Goal: Find specific page/section: Find specific page/section

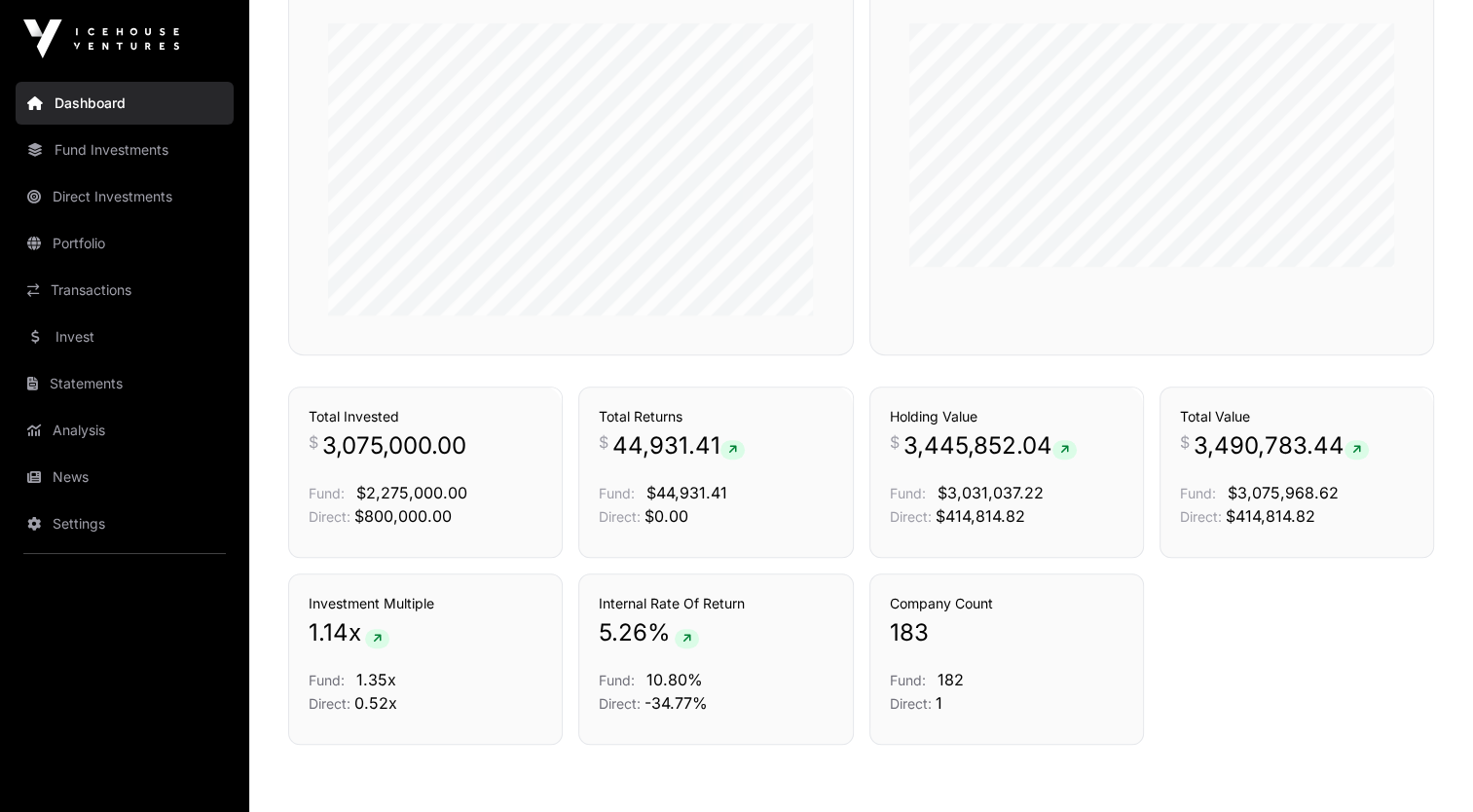
scroll to position [1346, 0]
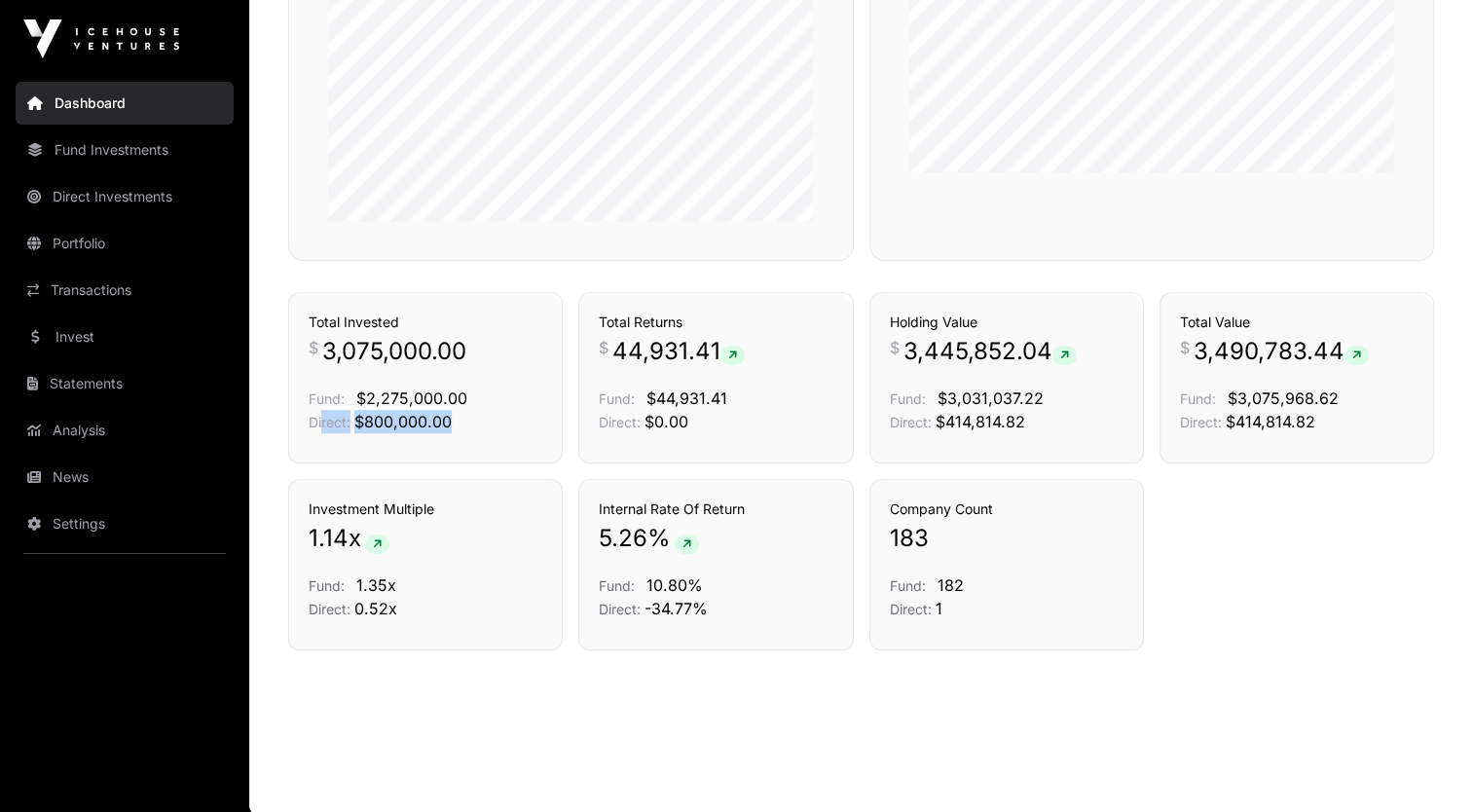
drag, startPoint x: 321, startPoint y: 422, endPoint x: 495, endPoint y: 414, distance: 174.2
click at [495, 414] on p "Direct: $800,000.00" at bounding box center [424, 421] width 234 height 24
drag, startPoint x: 297, startPoint y: 421, endPoint x: 478, endPoint y: 418, distance: 181.0
click at [478, 418] on div "Transactions Total Invested $ 3,075,000.00 Fund: $2,275,000.00 Direct: $800,000…" at bounding box center [425, 378] width 274 height 171
click at [480, 419] on p "Direct: $800,000.00" at bounding box center [424, 421] width 234 height 24
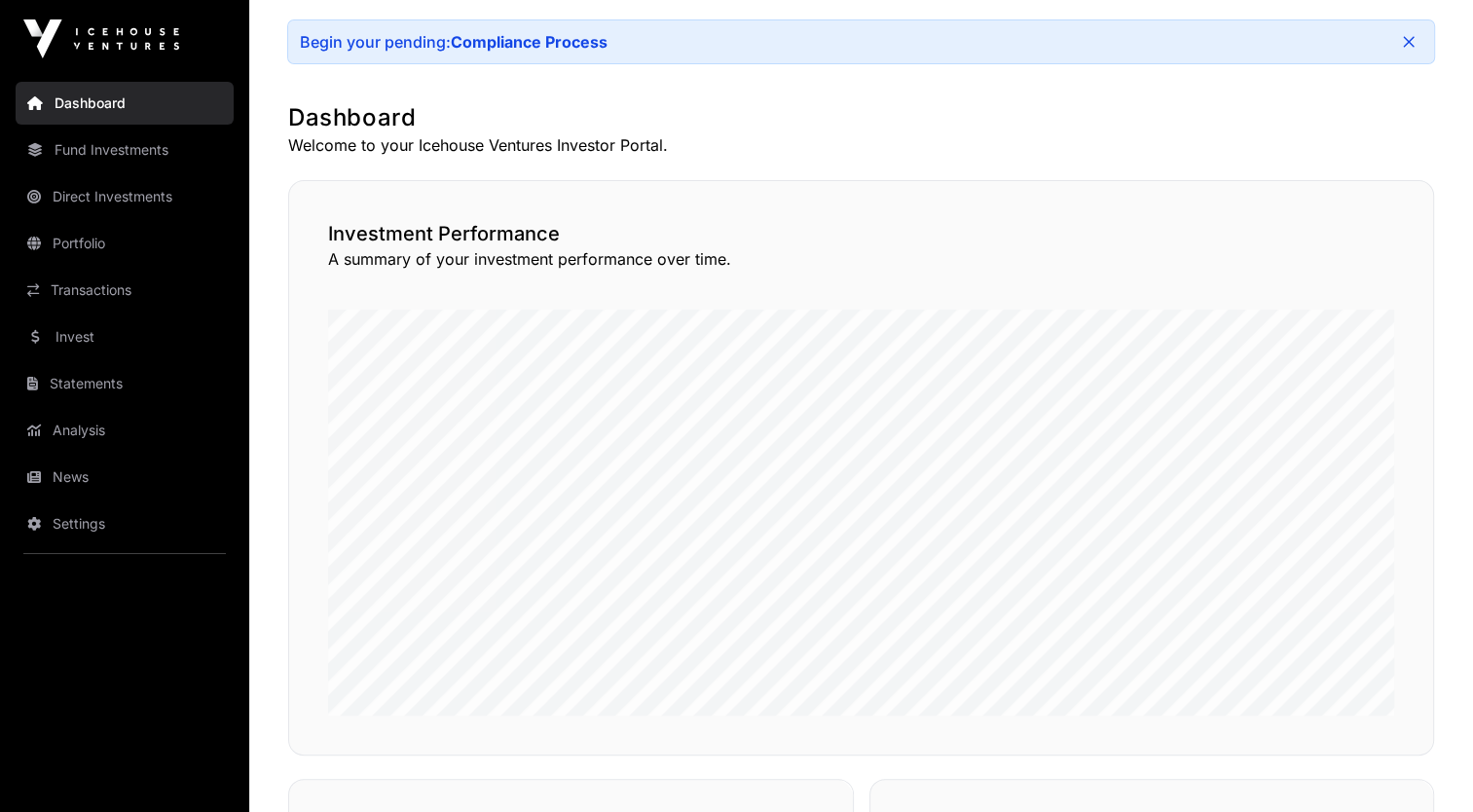
scroll to position [372, 0]
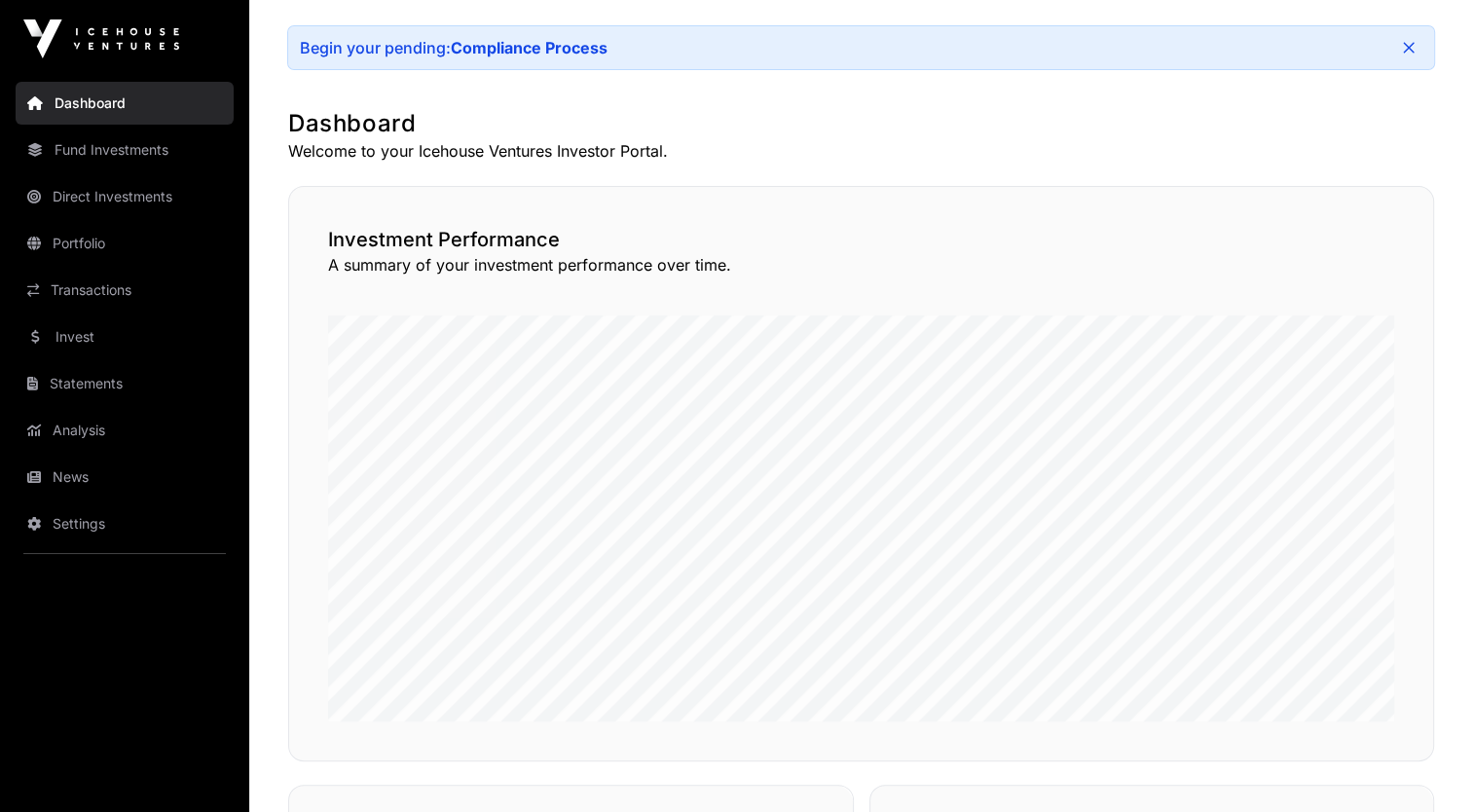
click at [136, 148] on link "Fund Investments" at bounding box center [124, 149] width 218 height 43
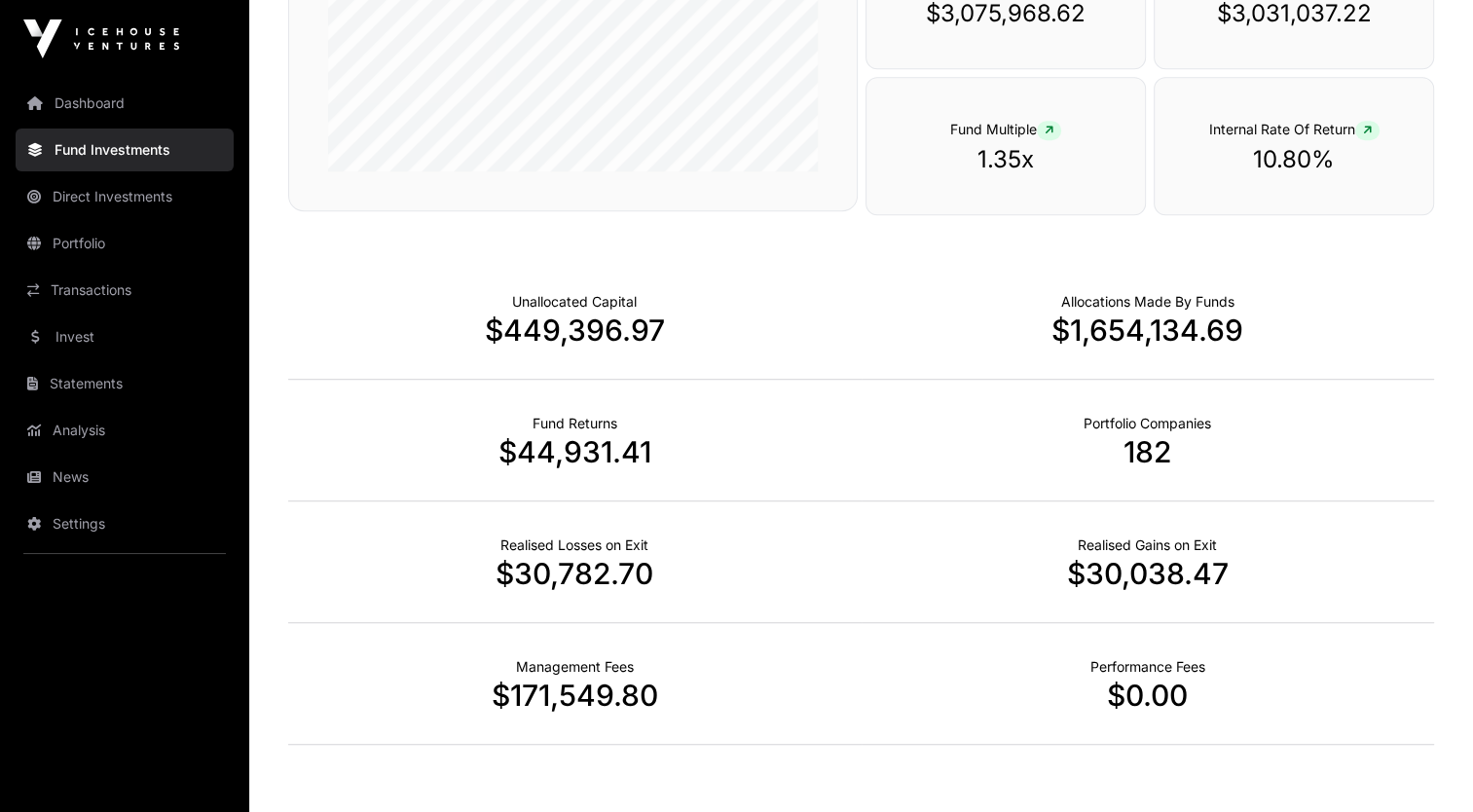
scroll to position [1168, 0]
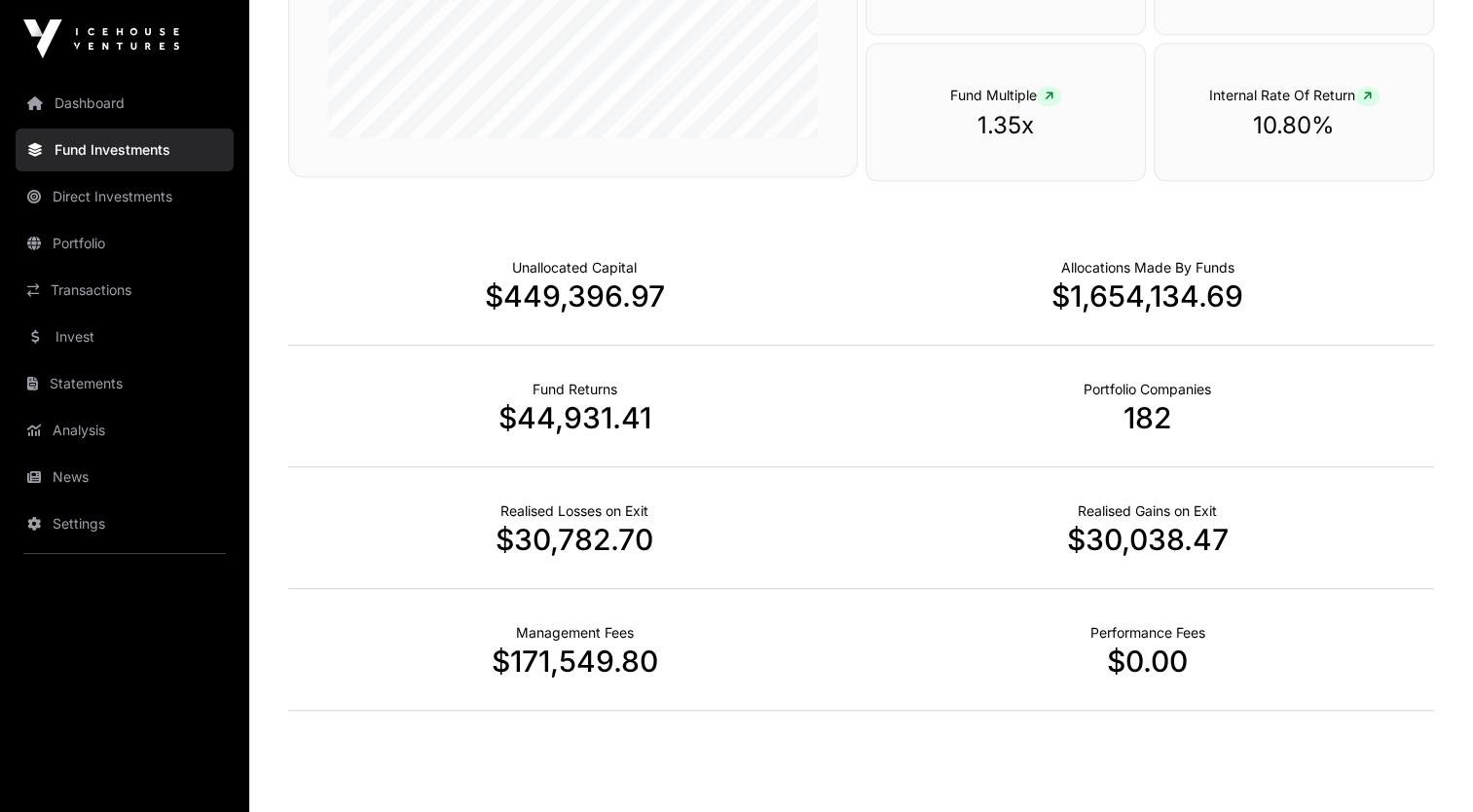
click at [111, 195] on link "Direct Investments" at bounding box center [124, 196] width 218 height 43
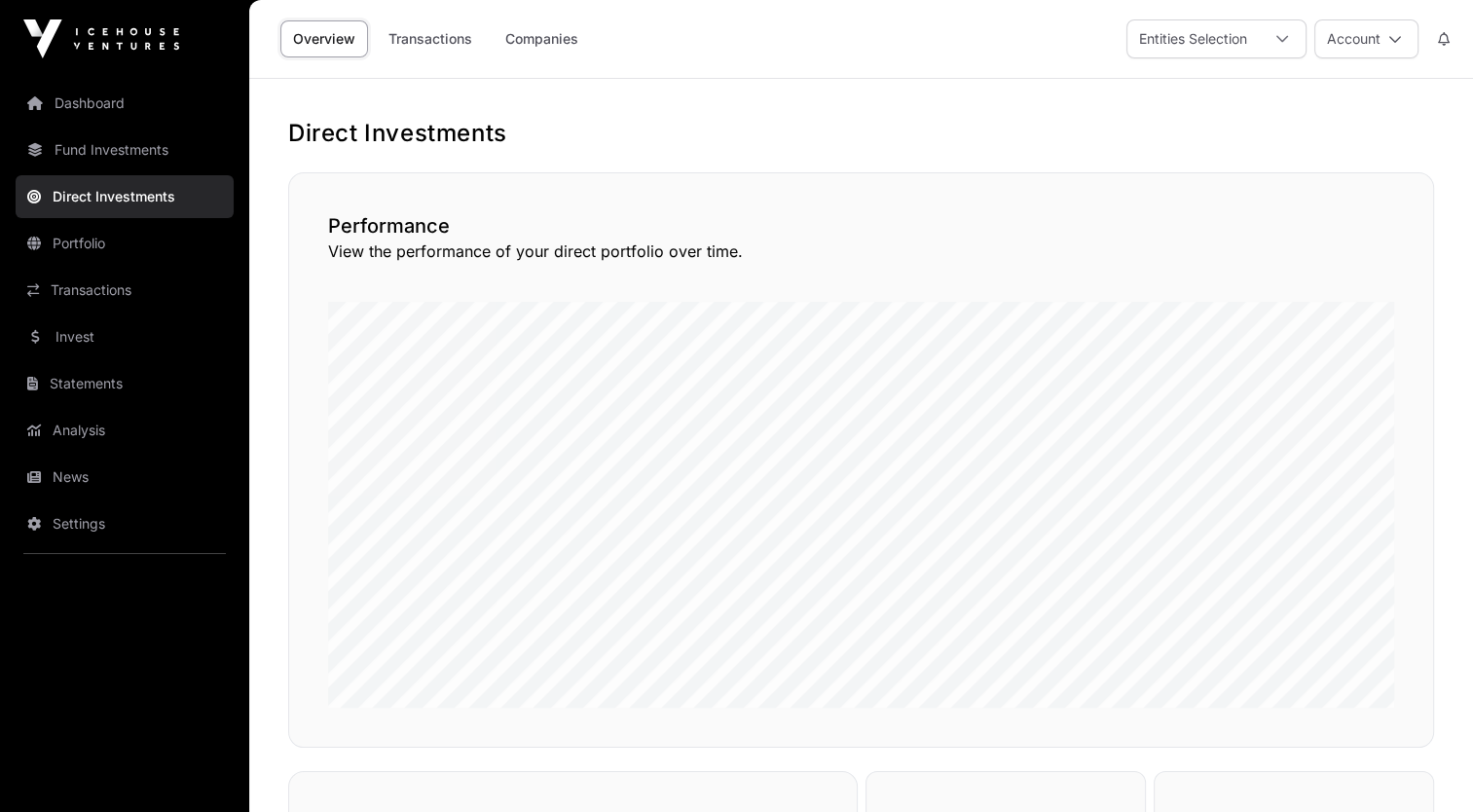
click at [109, 239] on link "Portfolio" at bounding box center [124, 243] width 218 height 43
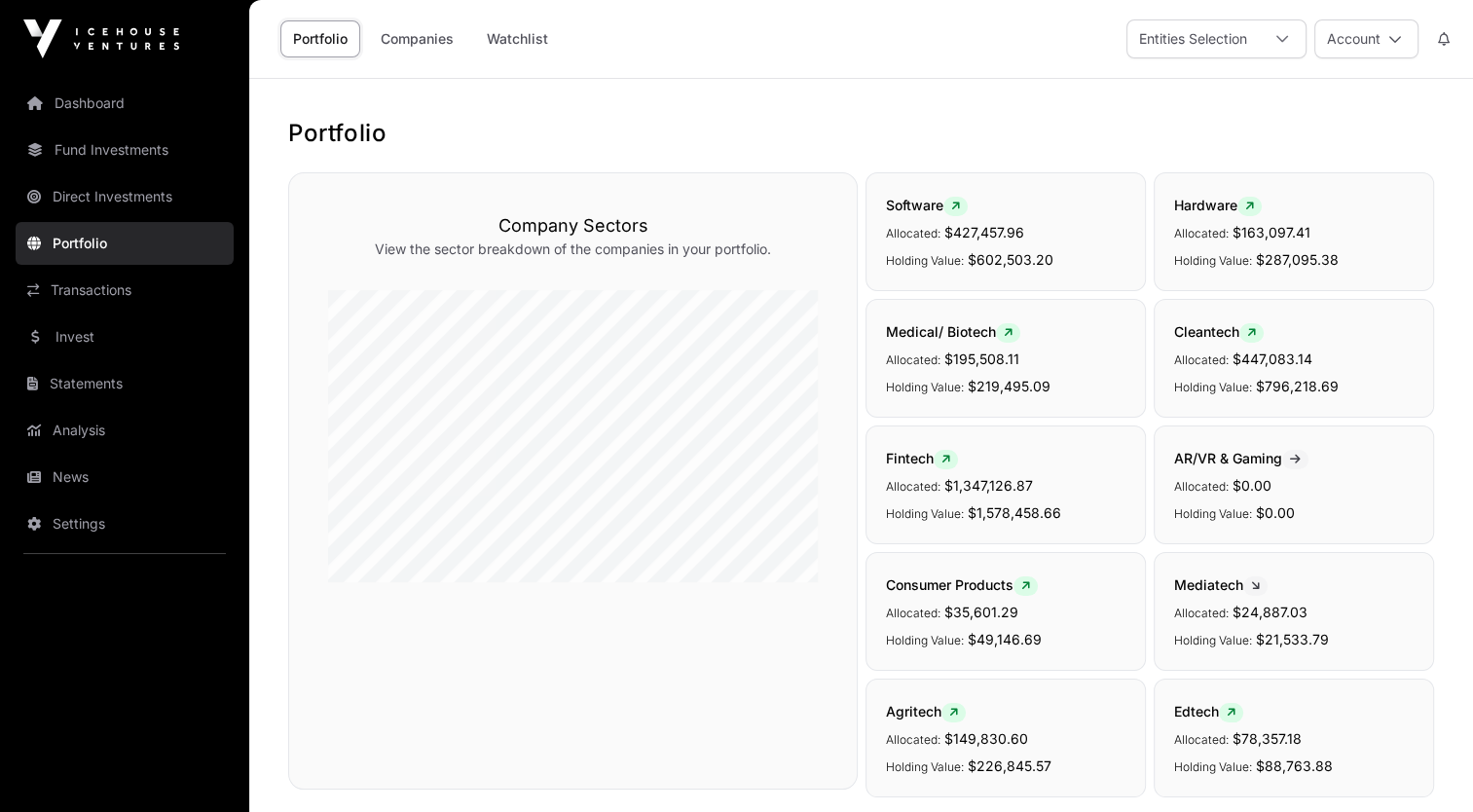
click at [89, 390] on link "Statements" at bounding box center [124, 383] width 218 height 43
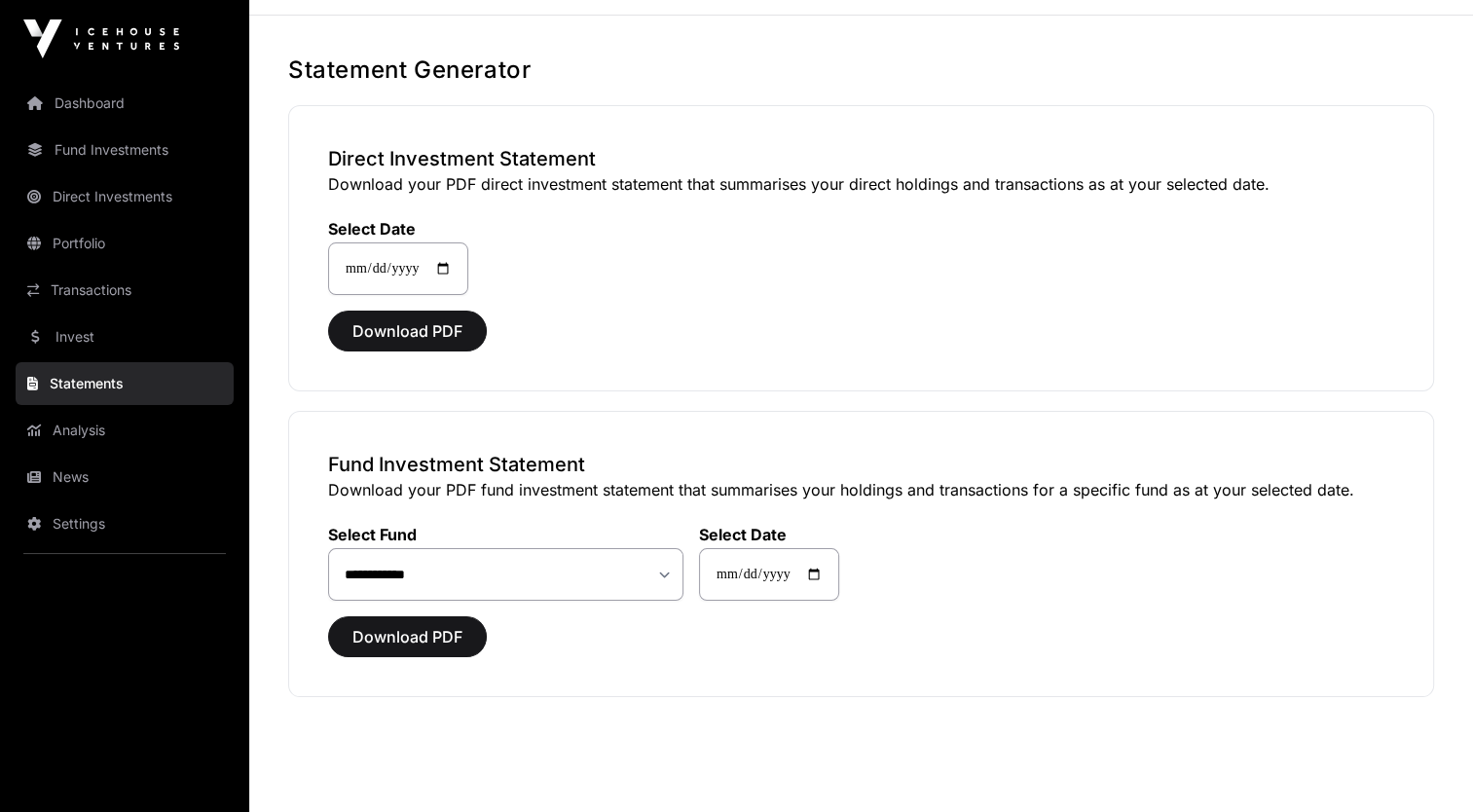
scroll to position [97, 0]
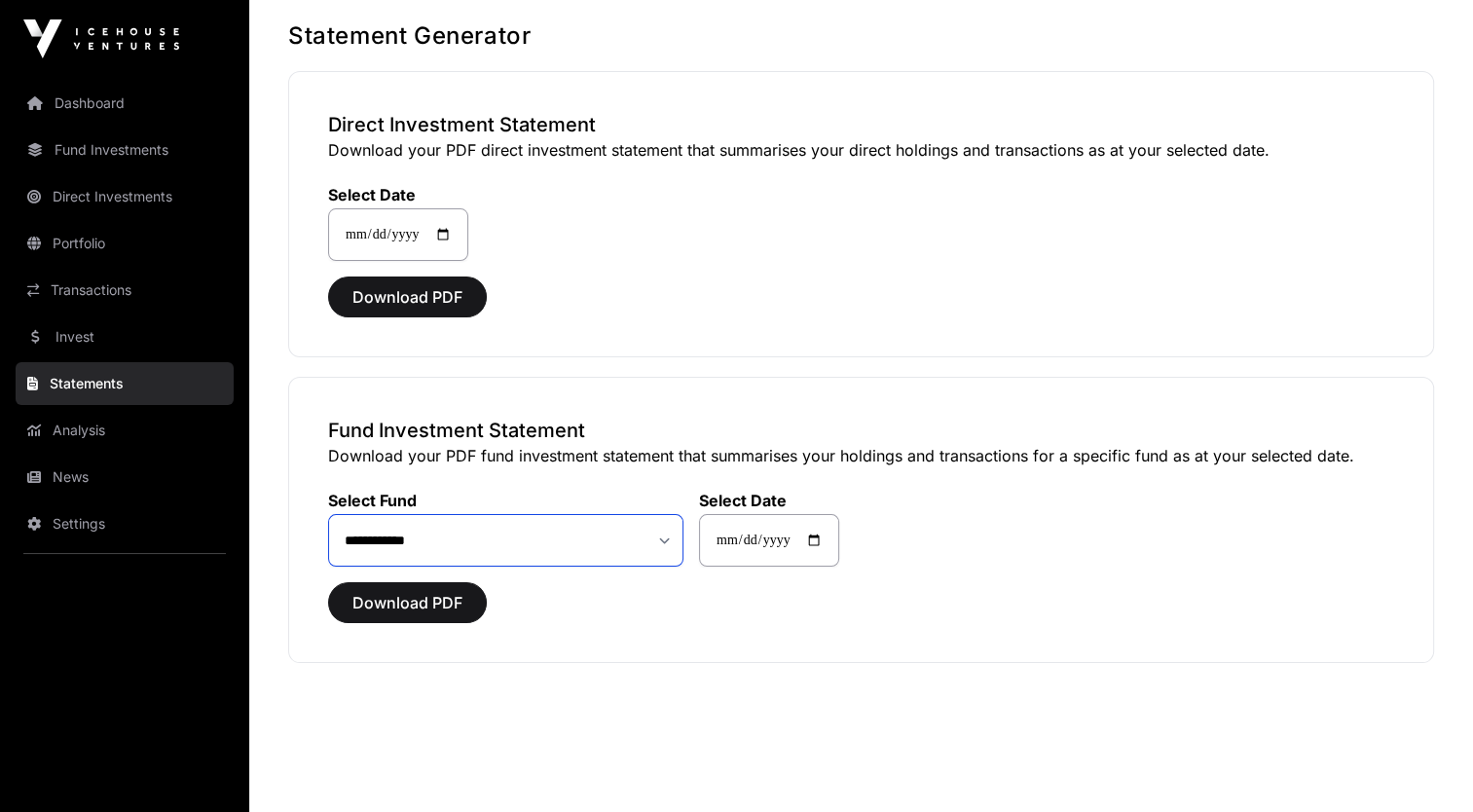
click at [575, 537] on select "**********" at bounding box center [505, 540] width 355 height 53
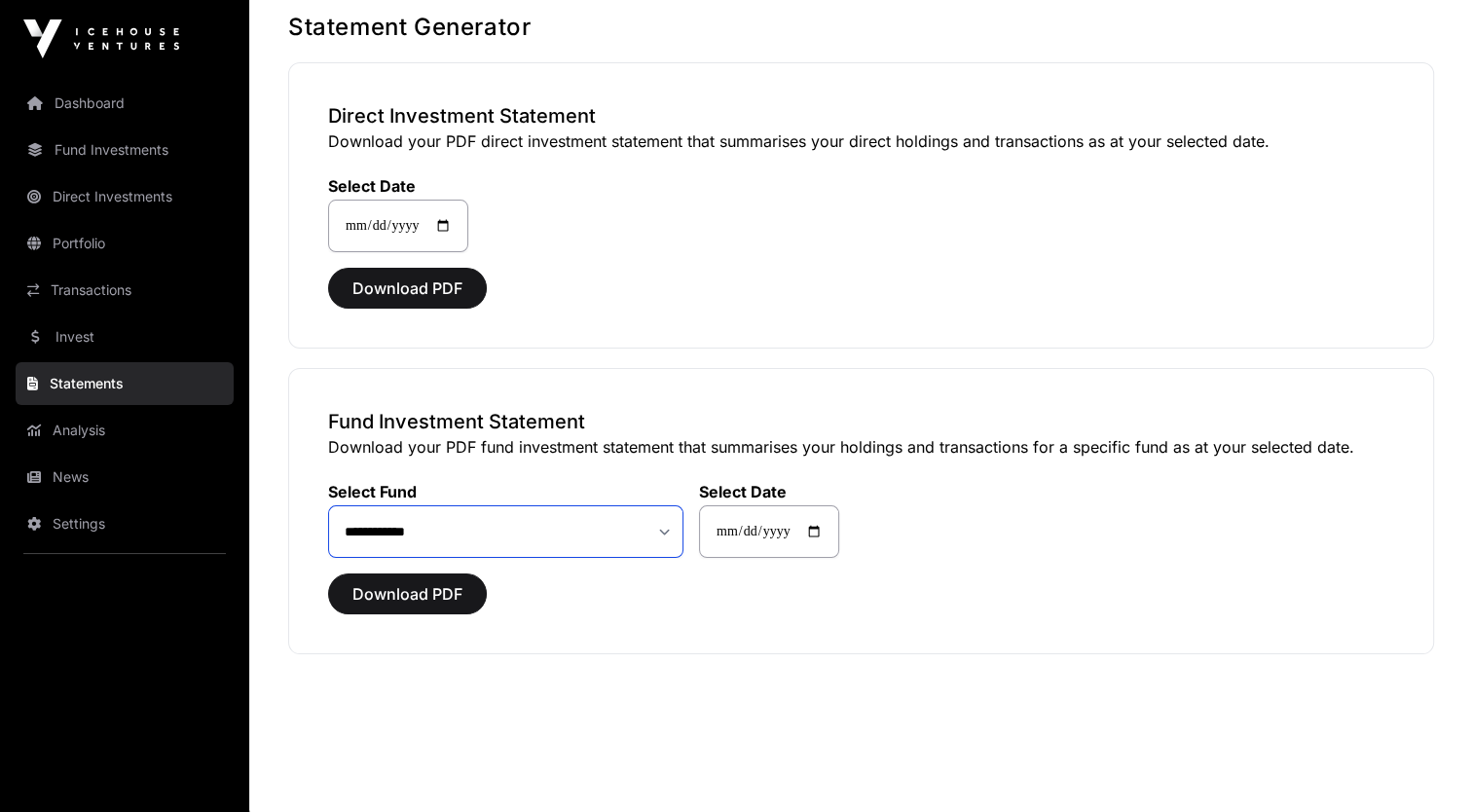
scroll to position [109, 0]
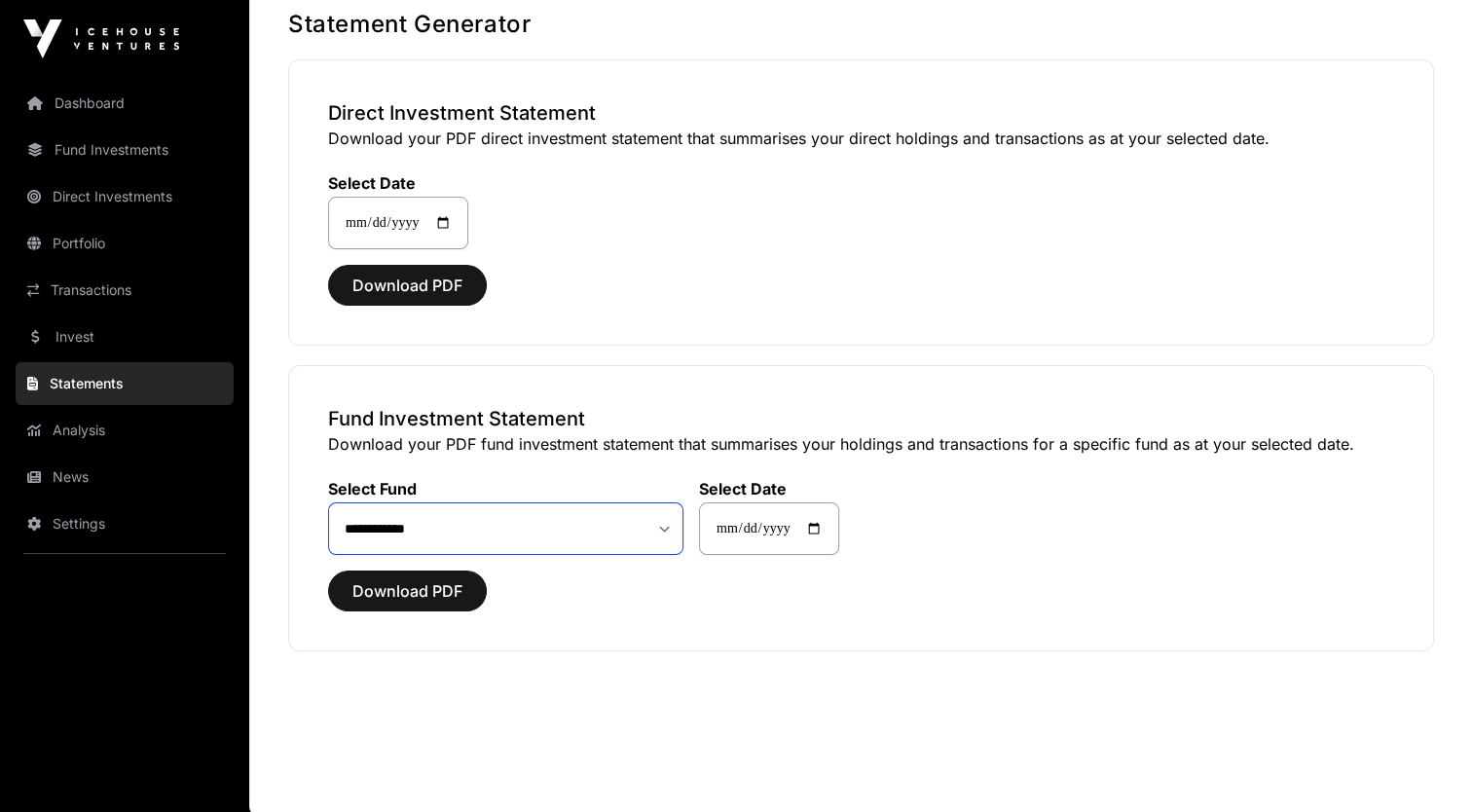
click at [670, 516] on select "**********" at bounding box center [505, 528] width 355 height 53
select select "**"
click at [328, 502] on select "**********" at bounding box center [505, 528] width 355 height 53
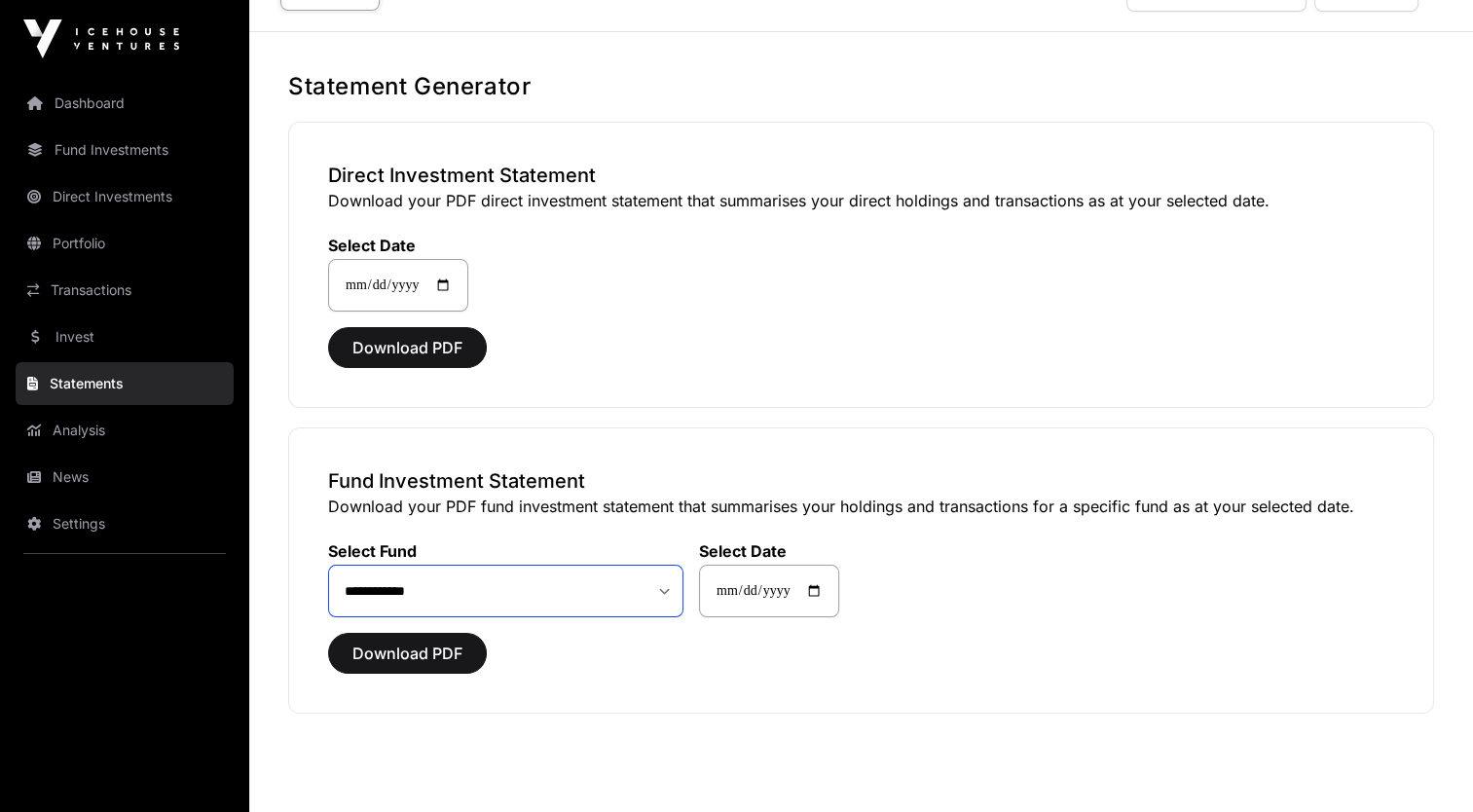
scroll to position [0, 0]
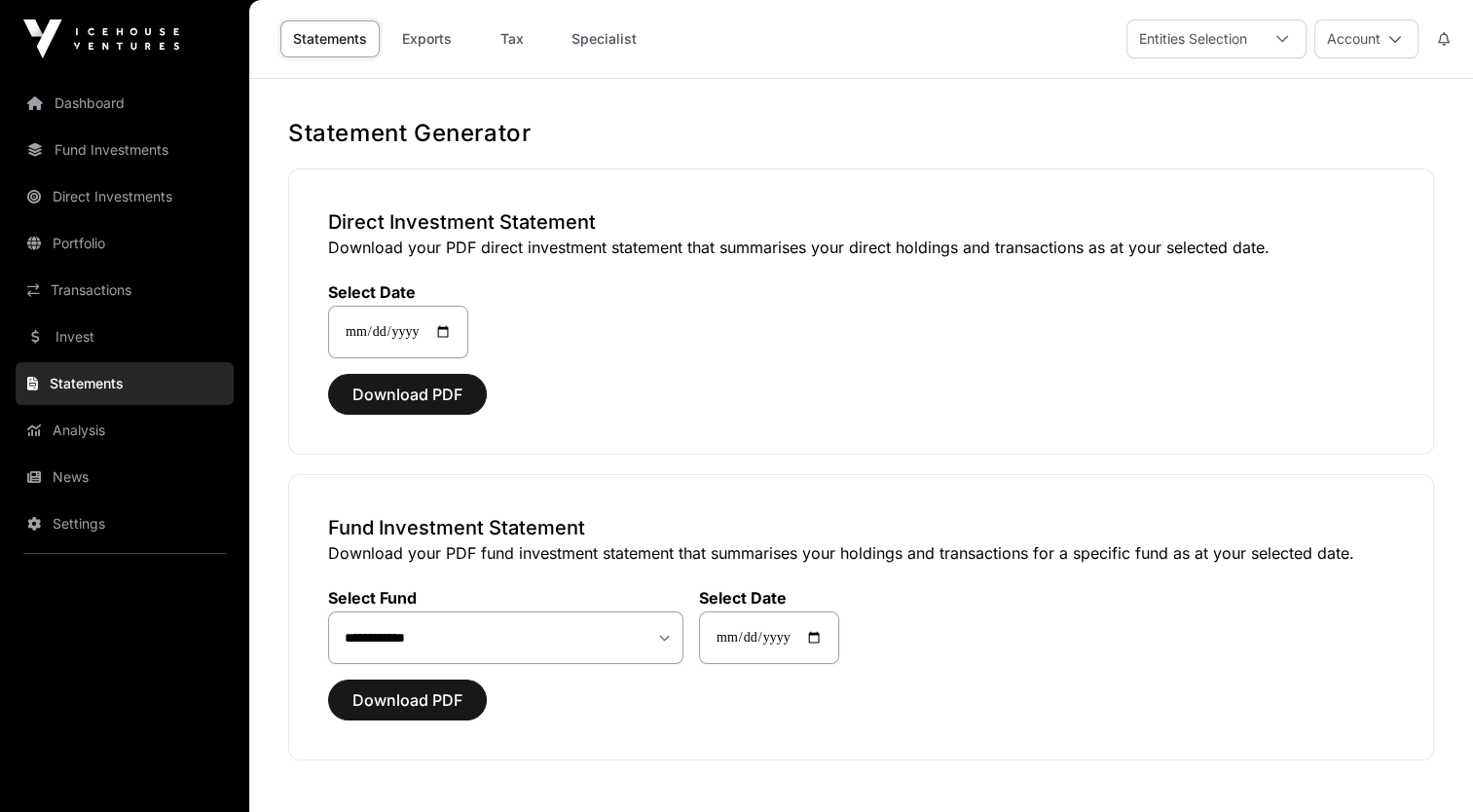
click at [499, 26] on link "Tax" at bounding box center [512, 39] width 78 height 37
select select
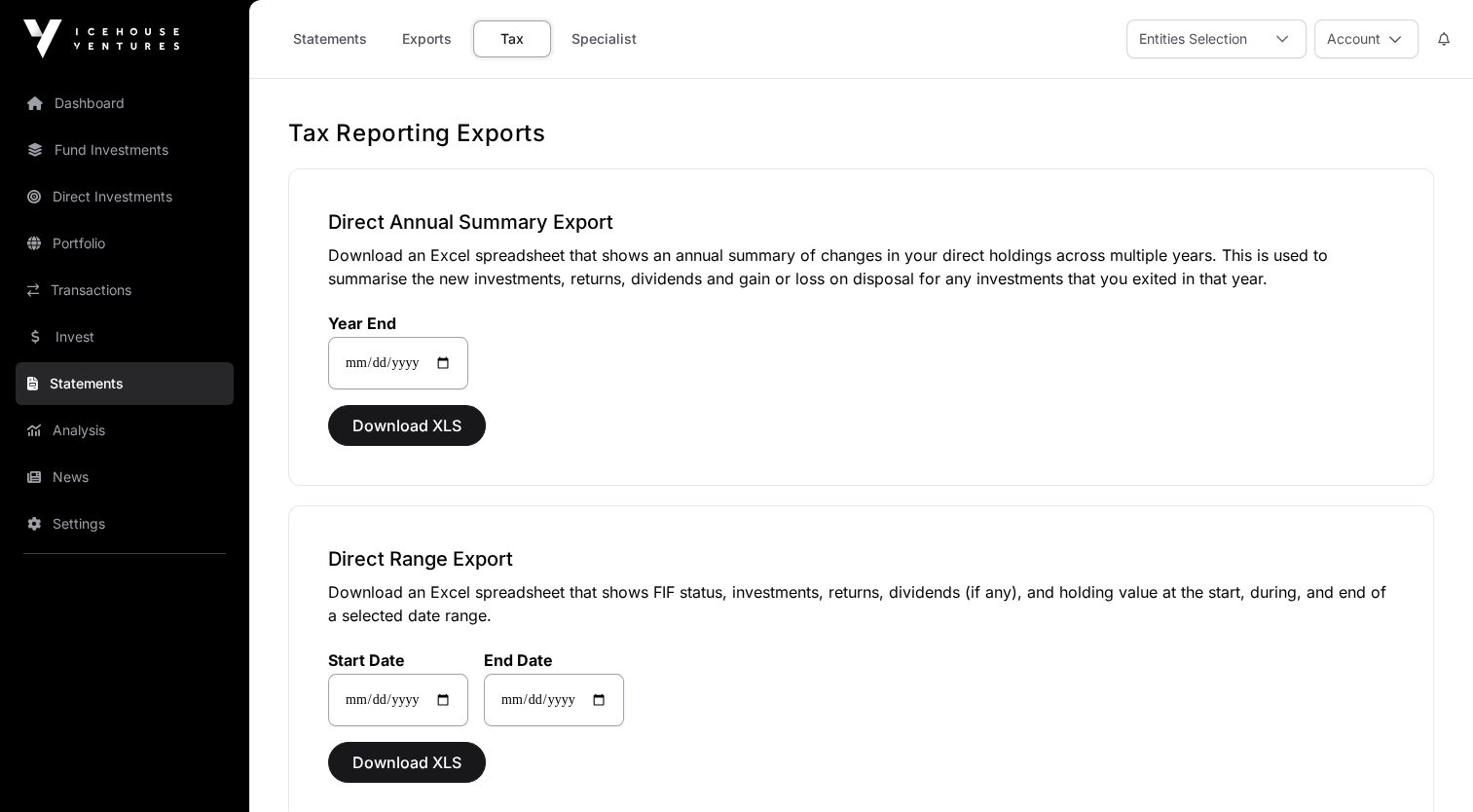
click at [618, 41] on link "Specialist" at bounding box center [603, 39] width 90 height 37
click at [420, 35] on link "Exports" at bounding box center [426, 39] width 78 height 37
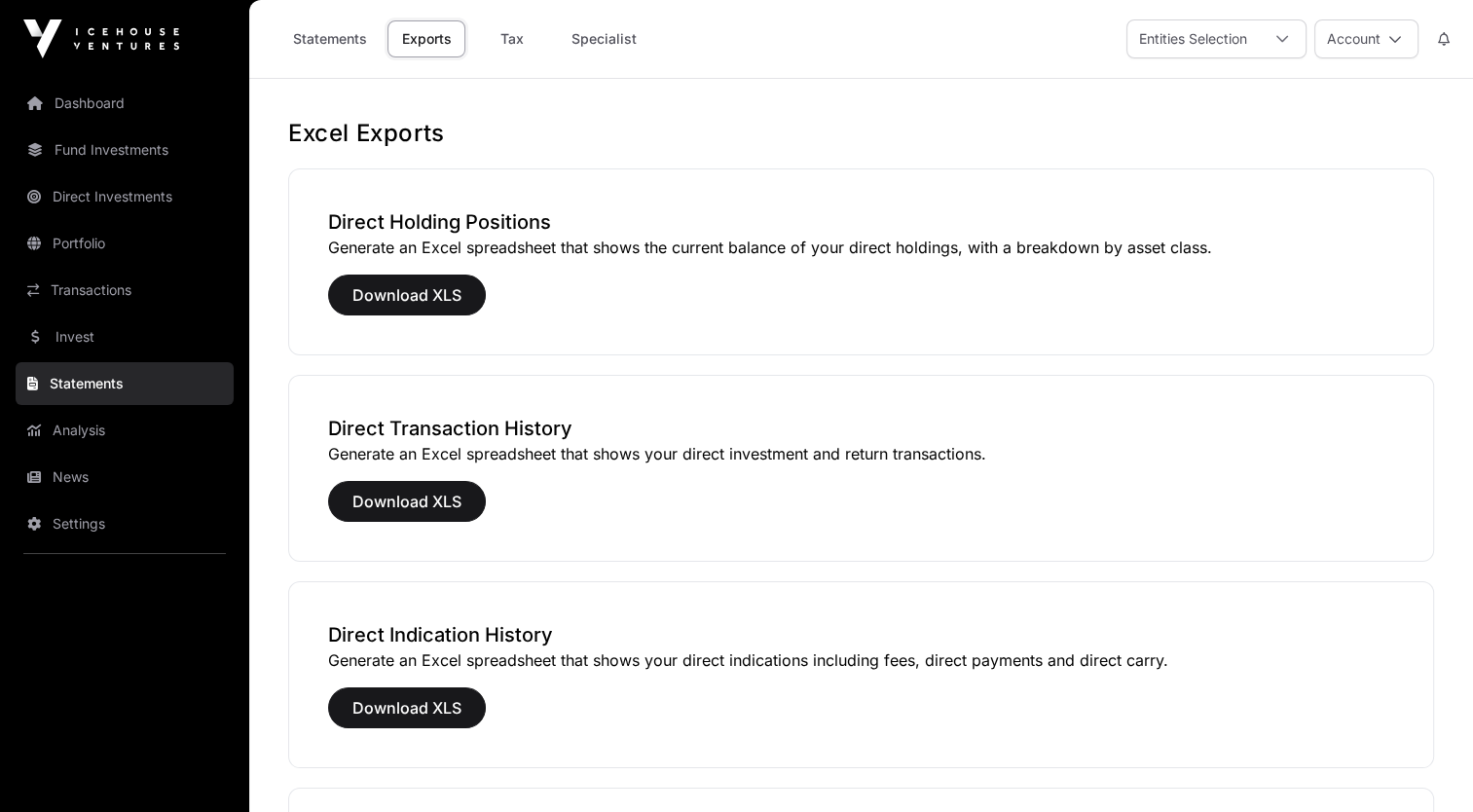
click at [291, 33] on link "Statements" at bounding box center [330, 39] width 99 height 37
click at [179, 304] on link "Transactions" at bounding box center [124, 289] width 218 height 43
